Goal: Transaction & Acquisition: Download file/media

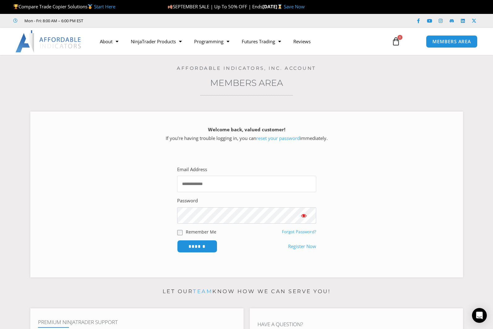
click at [195, 184] on input "Email Address" at bounding box center [246, 184] width 139 height 16
type input "**********"
drag, startPoint x: 197, startPoint y: 250, endPoint x: 269, endPoint y: 207, distance: 83.9
click at [200, 248] on input "******" at bounding box center [197, 246] width 40 height 13
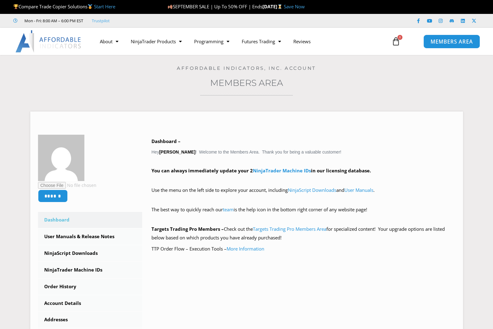
click at [452, 44] on span "MEMBERS AREA" at bounding box center [452, 41] width 42 height 5
click at [86, 255] on link "NinjaScript Downloads" at bounding box center [90, 254] width 105 height 16
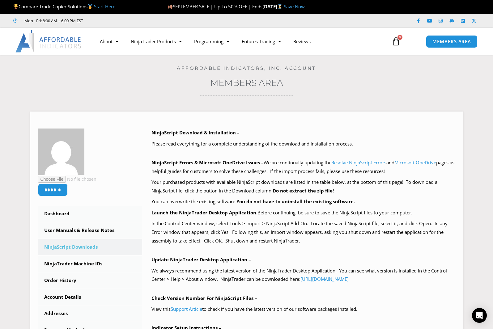
click at [95, 230] on link "User Manuals & Release Notes" at bounding box center [90, 231] width 105 height 16
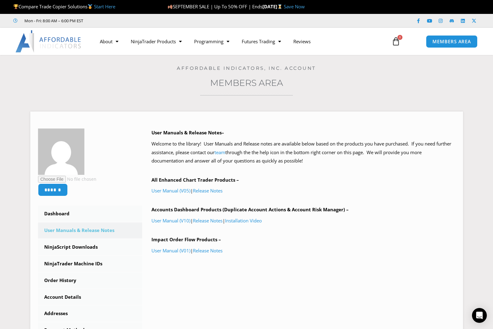
click at [218, 220] on link "Release Notes" at bounding box center [208, 221] width 30 height 6
click at [209, 221] on link "Release Notes" at bounding box center [208, 221] width 30 height 6
click at [209, 190] on link "Release Notes" at bounding box center [208, 191] width 30 height 6
click at [181, 250] on link "User Manual (V01)" at bounding box center [171, 251] width 39 height 6
click at [206, 251] on link "Release Notes" at bounding box center [208, 251] width 30 height 6
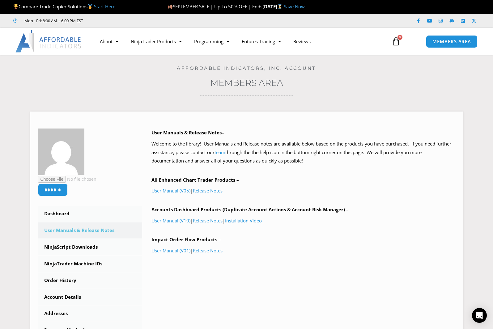
click at [97, 247] on link "NinjaScript Downloads" at bounding box center [90, 247] width 105 height 16
click at [74, 250] on link "NinjaScript Downloads" at bounding box center [90, 247] width 105 height 16
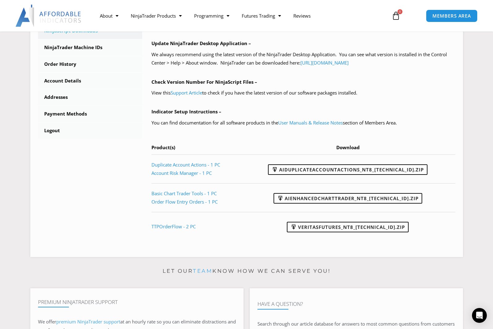
scroll to position [247, 0]
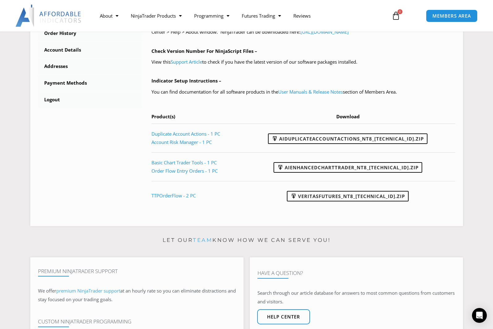
click at [338, 137] on link "AIDuplicateAccountActions_NT8_25.9.18.2.zip" at bounding box center [348, 139] width 160 height 11
